Goal: Entertainment & Leisure: Consume media (video, audio)

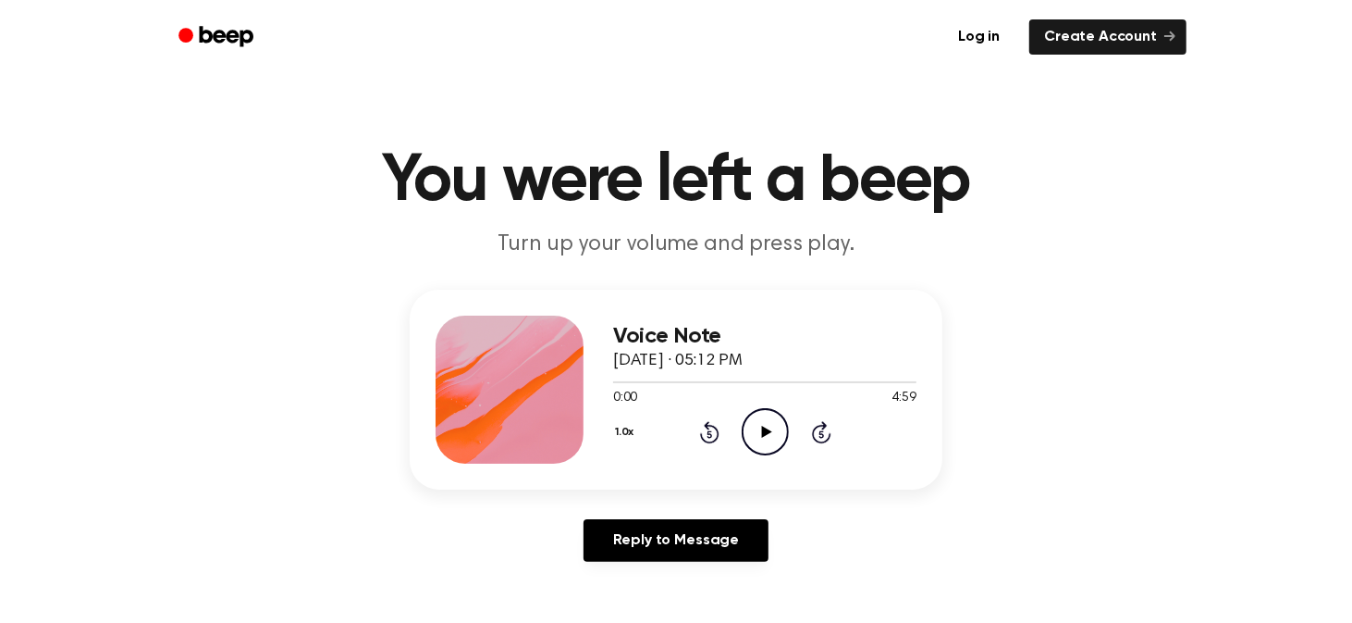
click at [759, 427] on icon "Play Audio" at bounding box center [765, 431] width 47 height 47
click at [773, 428] on icon "Play Audio" at bounding box center [765, 431] width 47 height 47
click at [771, 428] on icon "Play Audio" at bounding box center [765, 431] width 47 height 47
click at [854, 383] on div at bounding box center [764, 381] width 303 height 15
click at [852, 381] on div at bounding box center [764, 382] width 303 height 2
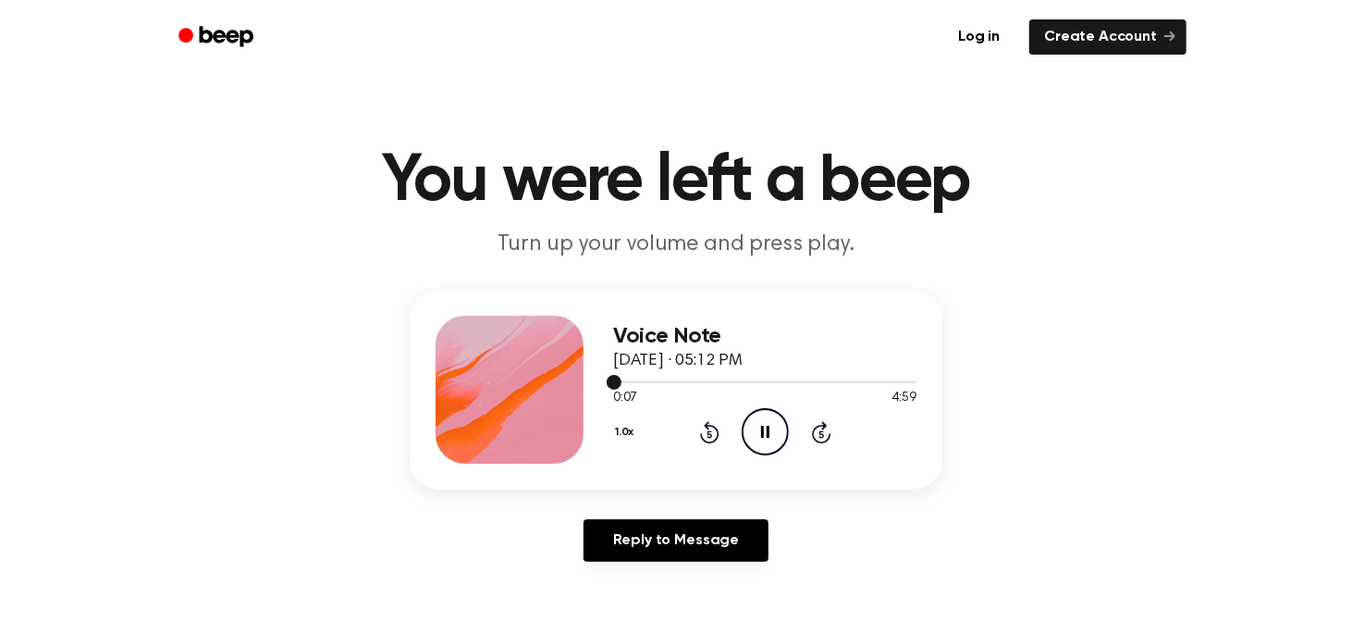
drag, startPoint x: 616, startPoint y: 384, endPoint x: 774, endPoint y: 381, distance: 158.2
click at [774, 381] on div at bounding box center [764, 381] width 303 height 15
click at [821, 433] on icon at bounding box center [821, 433] width 5 height 7
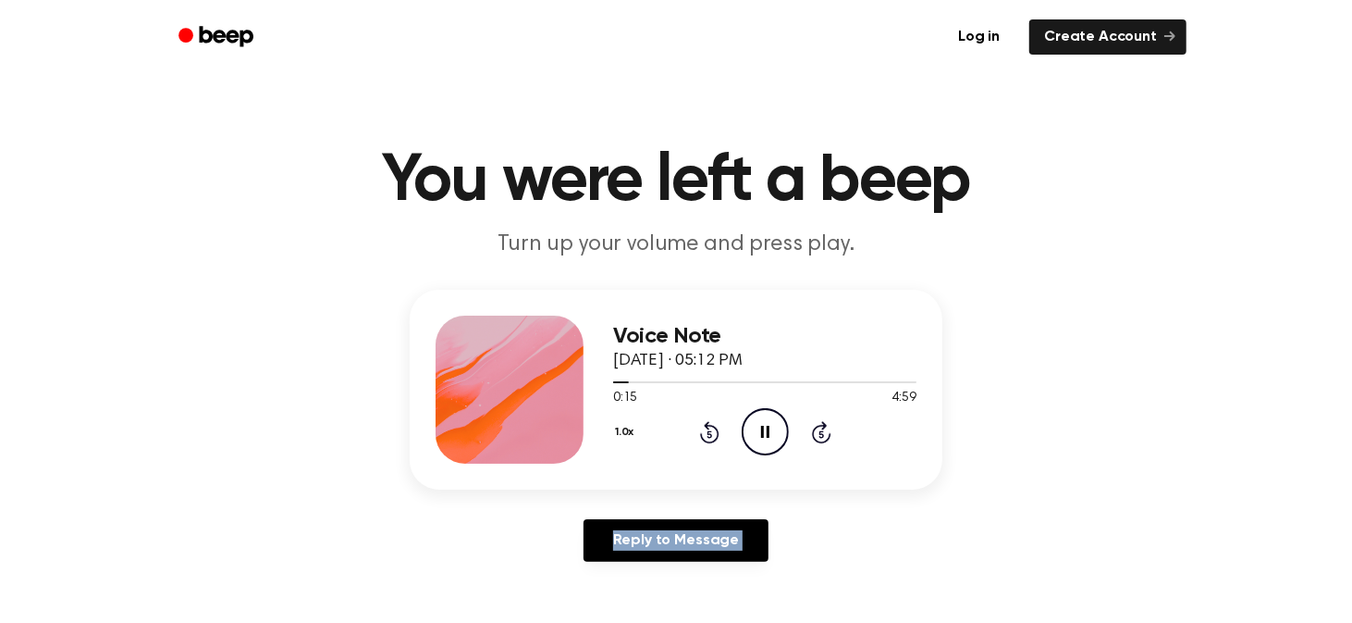
click at [821, 433] on icon at bounding box center [821, 433] width 5 height 7
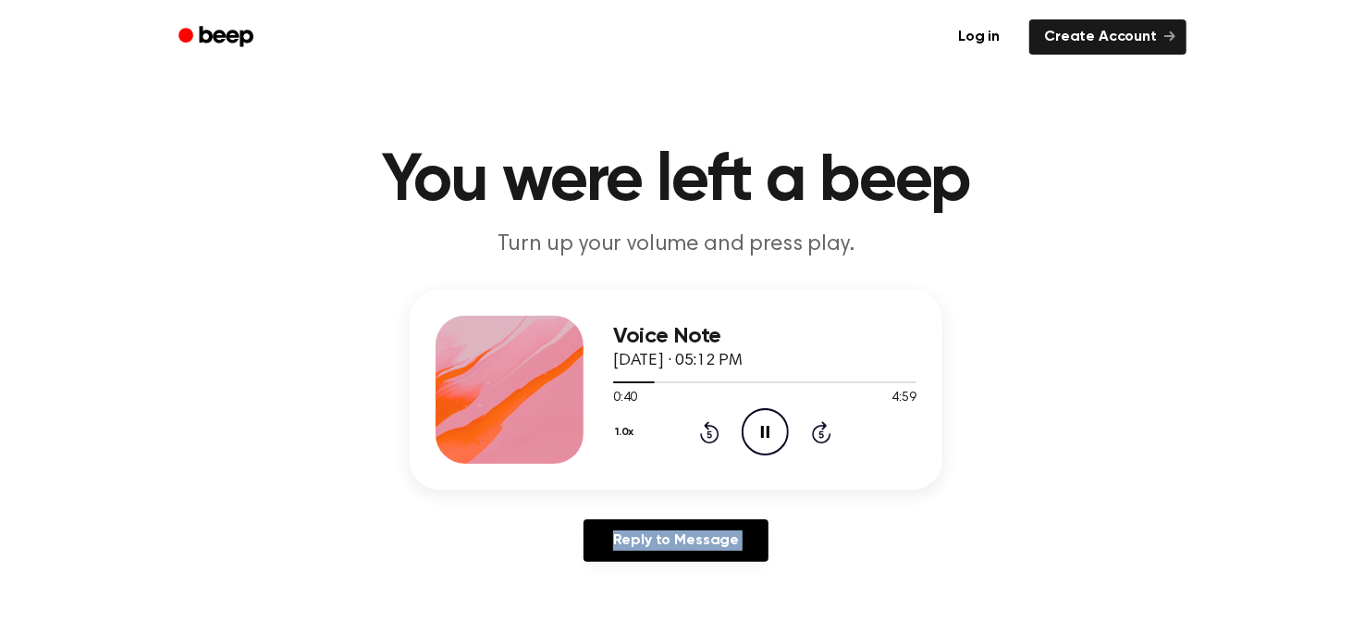
click at [821, 433] on icon at bounding box center [821, 433] width 5 height 7
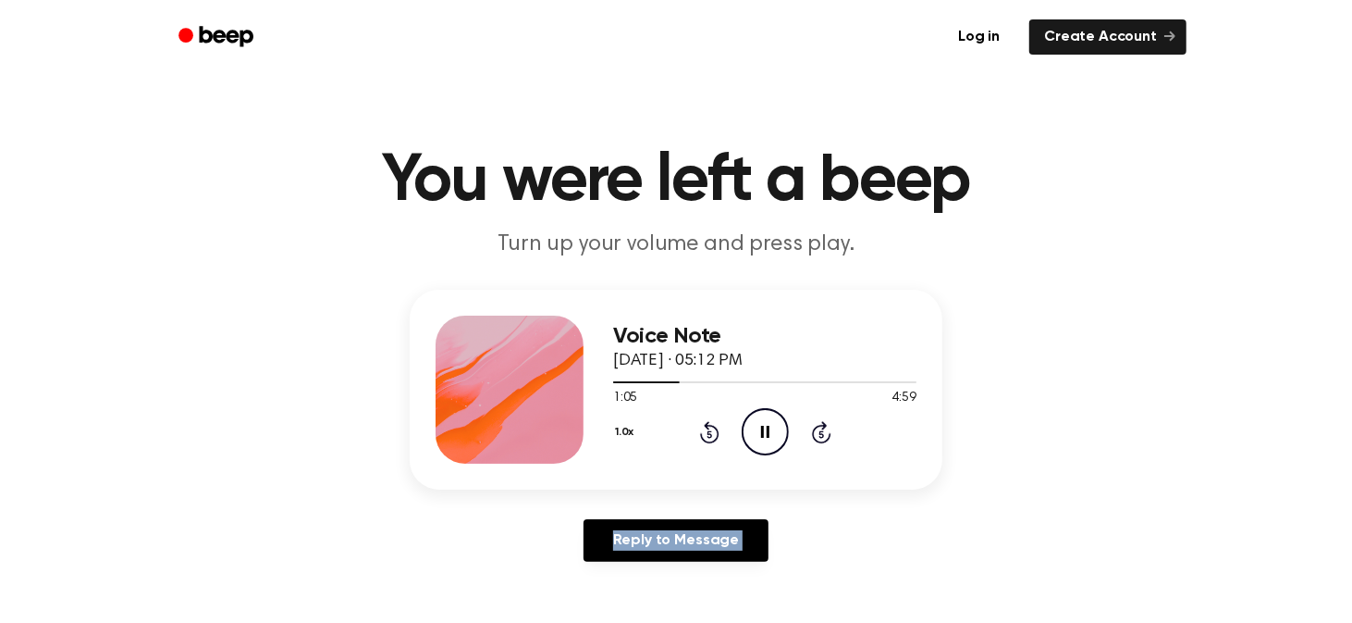
click at [821, 433] on icon at bounding box center [821, 433] width 5 height 7
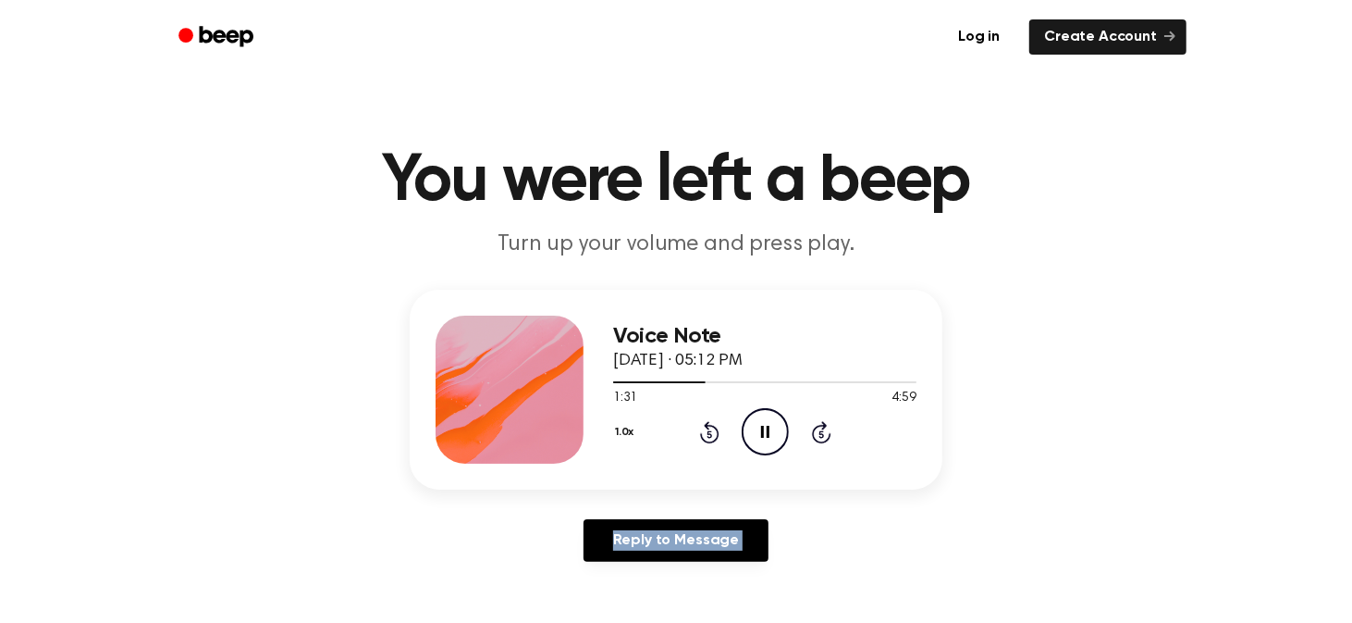
click at [821, 433] on icon at bounding box center [821, 433] width 5 height 7
click at [824, 427] on icon at bounding box center [821, 432] width 19 height 22
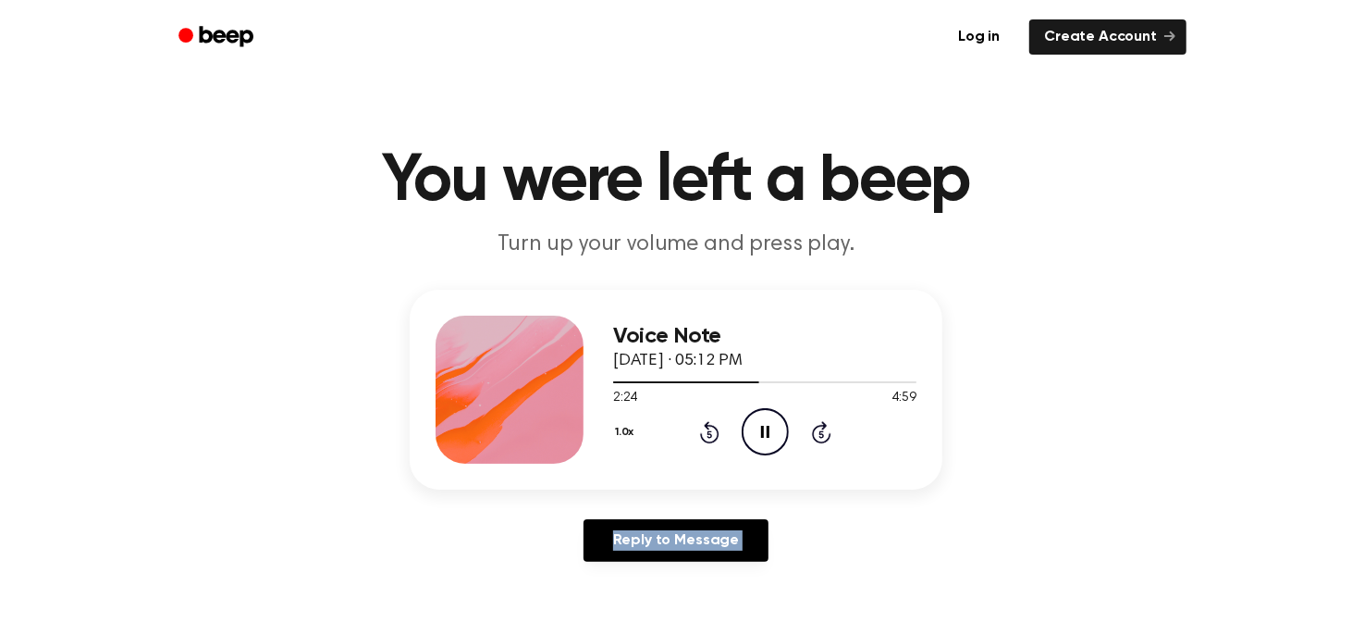
click at [824, 427] on icon at bounding box center [821, 432] width 19 height 22
click at [823, 427] on icon at bounding box center [821, 432] width 19 height 22
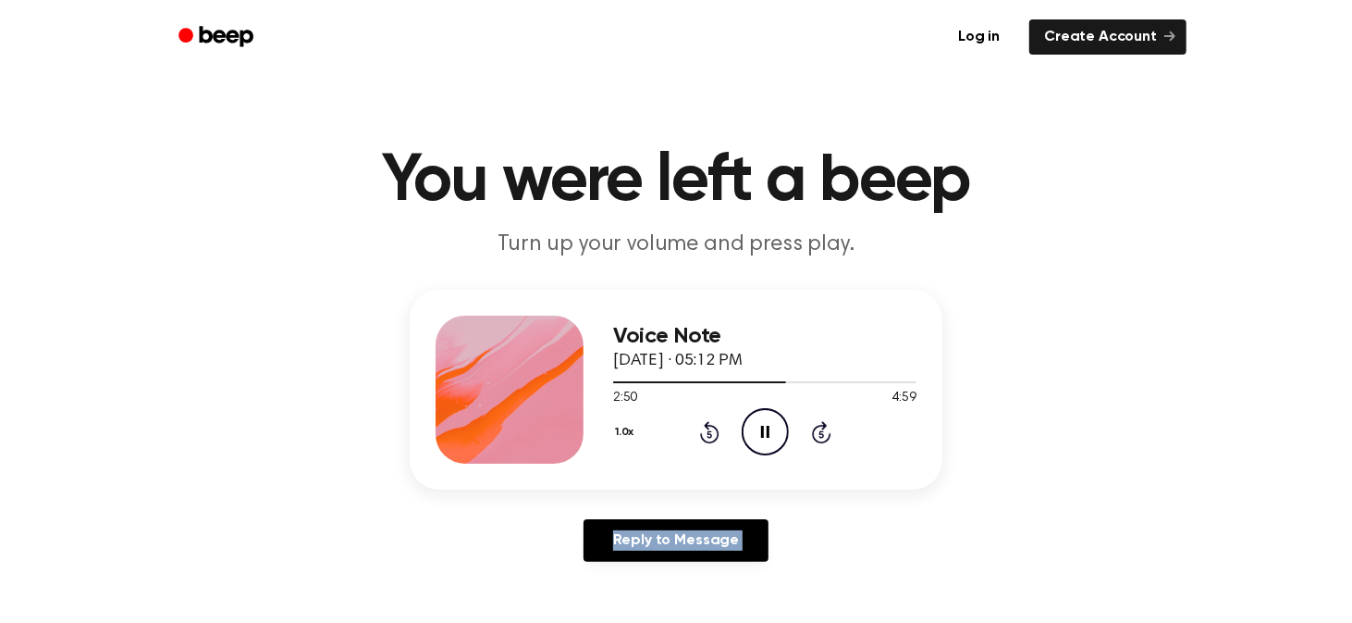
click at [823, 427] on icon at bounding box center [821, 432] width 19 height 22
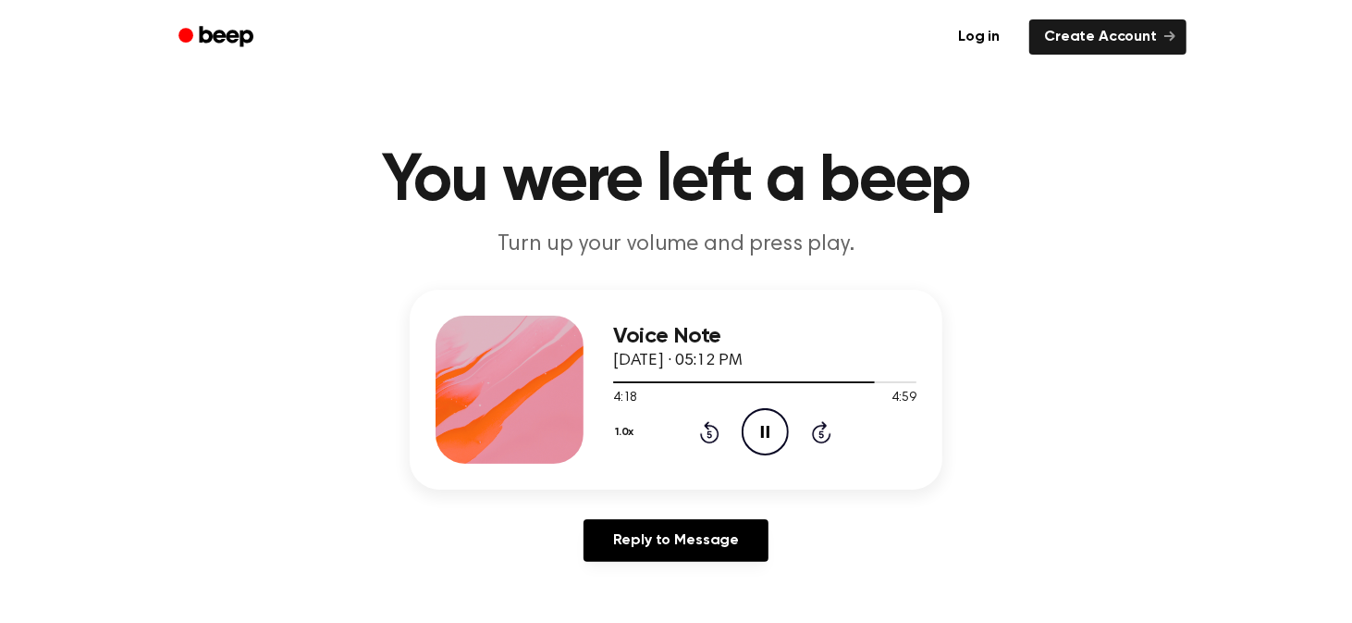
click at [824, 435] on icon "Skip 5 seconds" at bounding box center [821, 432] width 20 height 24
